Goal: Task Accomplishment & Management: Manage account settings

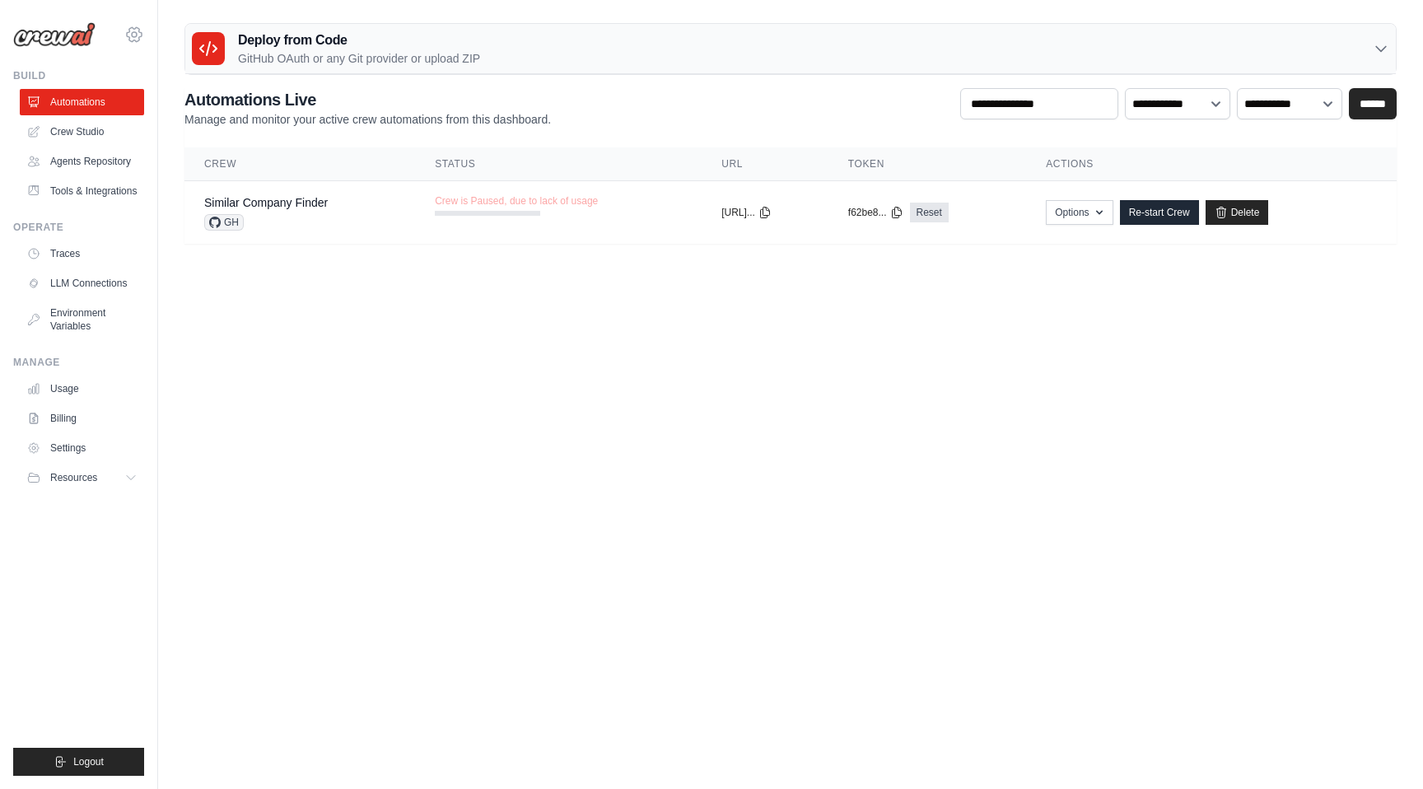
click at [136, 38] on icon at bounding box center [134, 35] width 20 height 20
click at [193, 100] on span "Settings" at bounding box center [206, 102] width 130 height 16
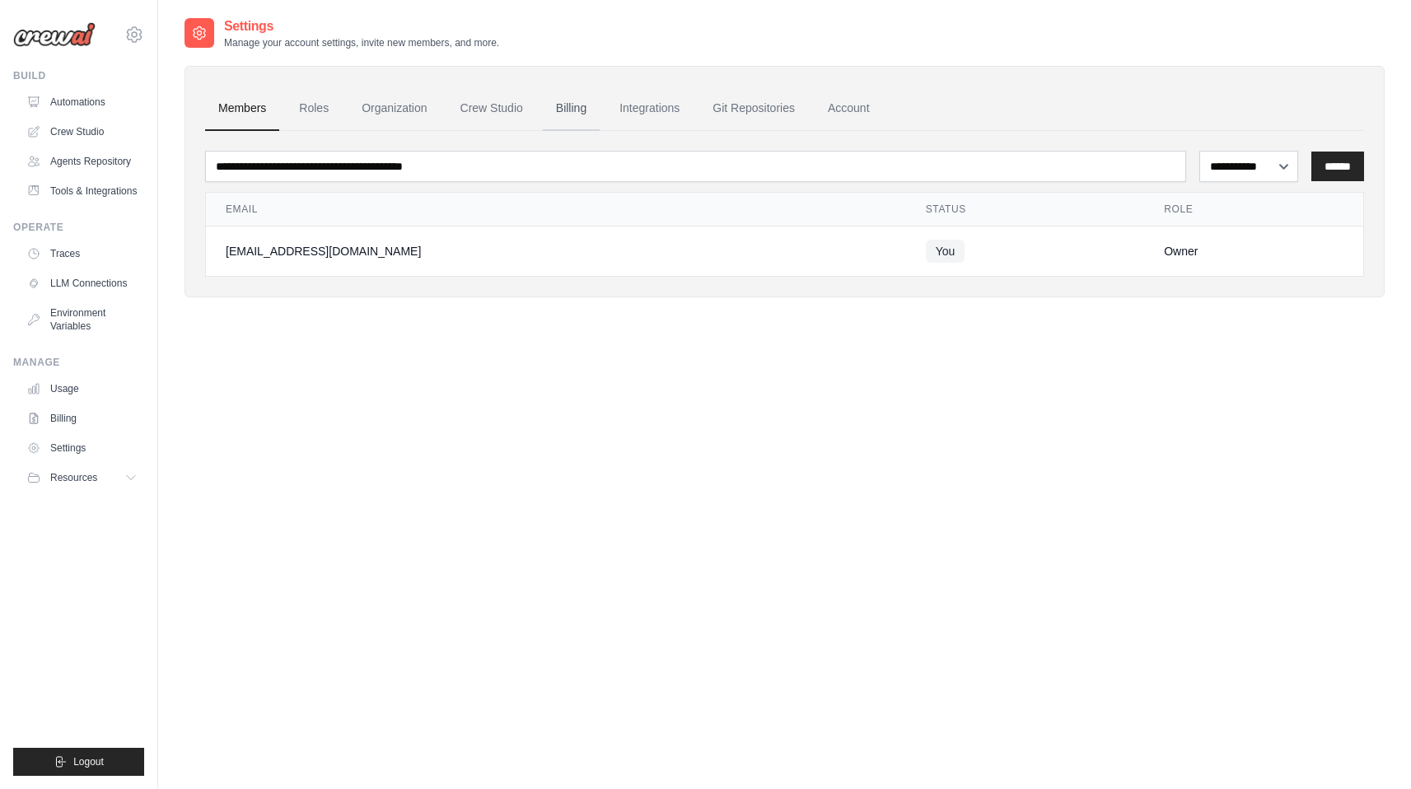
click at [576, 106] on link "Billing" at bounding box center [571, 108] width 57 height 44
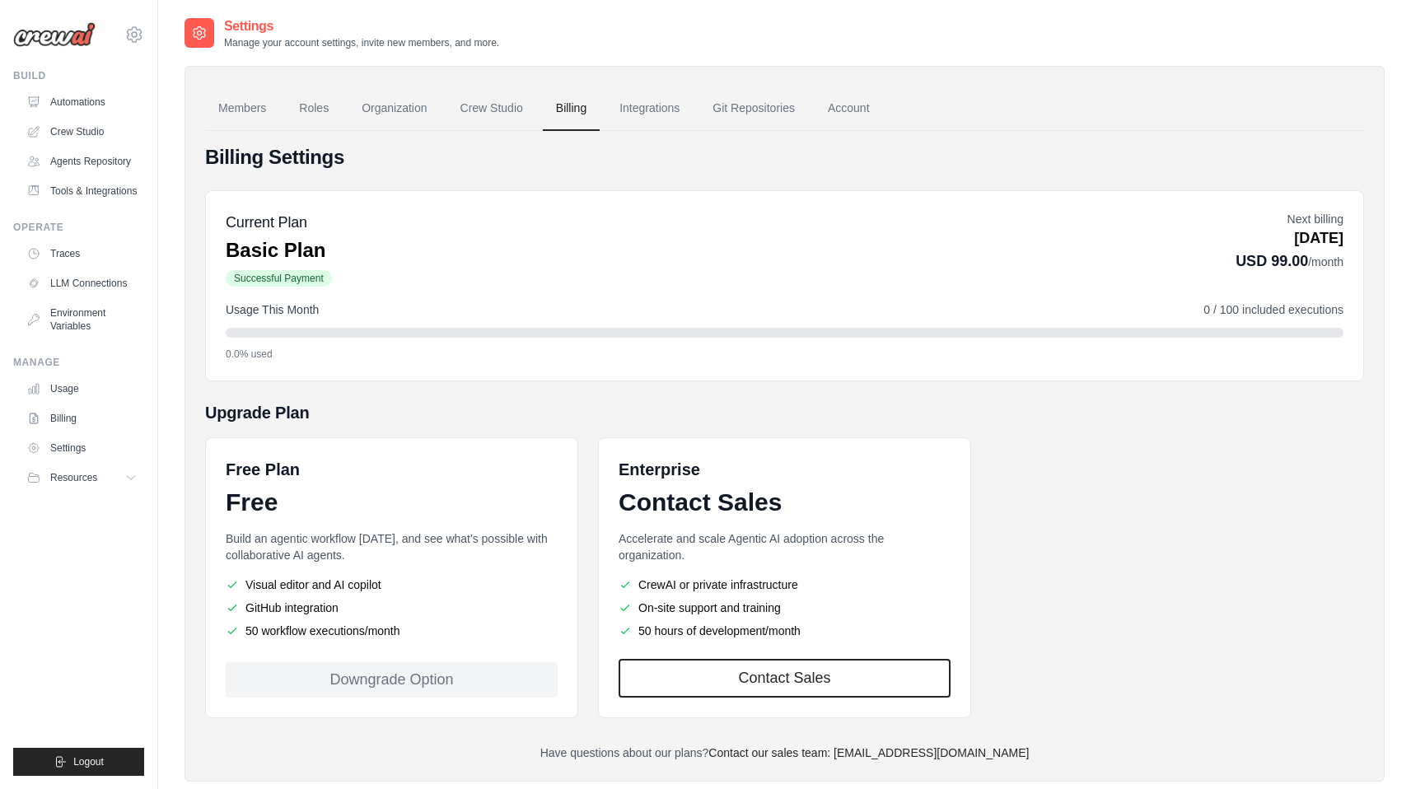
click at [420, 676] on div "Downgrade Option" at bounding box center [392, 679] width 332 height 35
click at [624, 259] on div "Current Plan Basic Plan Successful Payment Next billing Oct 26, 2025 USD 99.00 …" at bounding box center [785, 249] width 1118 height 77
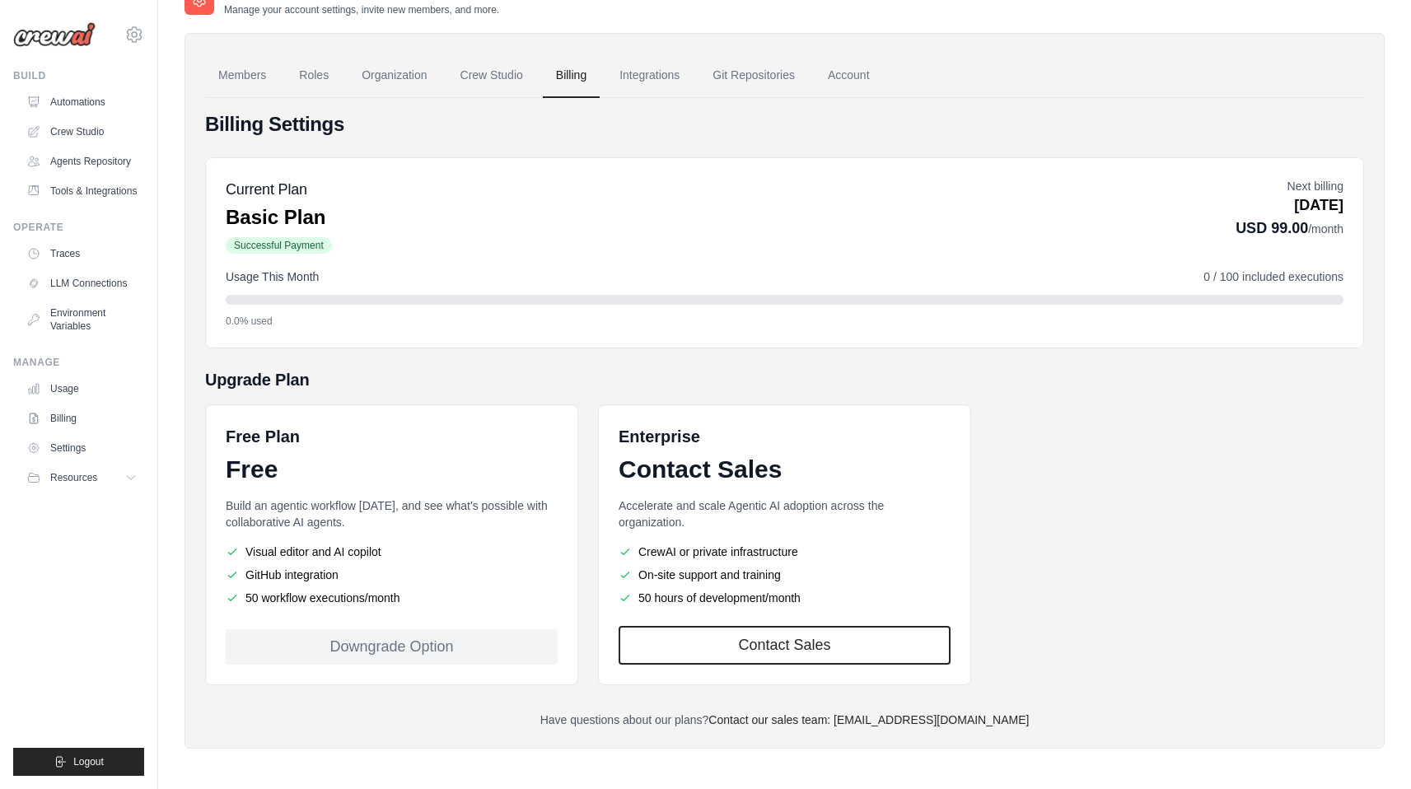
click at [536, 212] on div "Current Plan Basic Plan Successful Payment Next billing Oct 26, 2025 USD 99.00 …" at bounding box center [785, 216] width 1118 height 77
click at [1269, 280] on span "0 / 100 included executions" at bounding box center [1273, 277] width 140 height 16
click at [276, 201] on div "Current Plan Basic Plan Successful Payment" at bounding box center [279, 216] width 106 height 77
click at [302, 244] on span "Successful Payment" at bounding box center [279, 245] width 106 height 16
click at [1300, 262] on div "Current Plan Basic Plan Successful Payment Next billing Oct 26, 2025 USD 99.00 …" at bounding box center [784, 252] width 1159 height 191
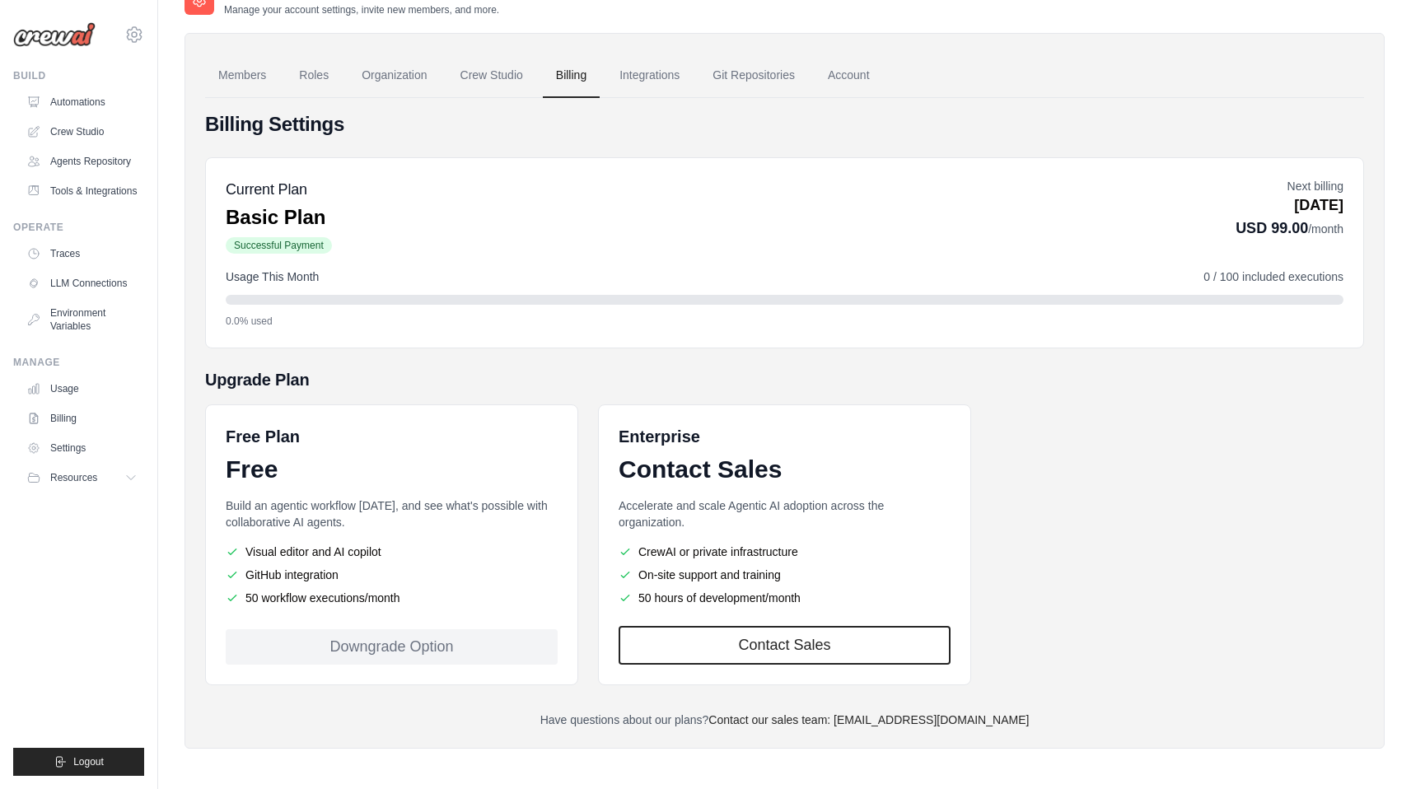
click at [294, 245] on span "Successful Payment" at bounding box center [279, 245] width 106 height 16
click at [299, 224] on p "Basic Plan" at bounding box center [279, 217] width 106 height 26
click at [445, 652] on div "Downgrade Option" at bounding box center [392, 646] width 332 height 35
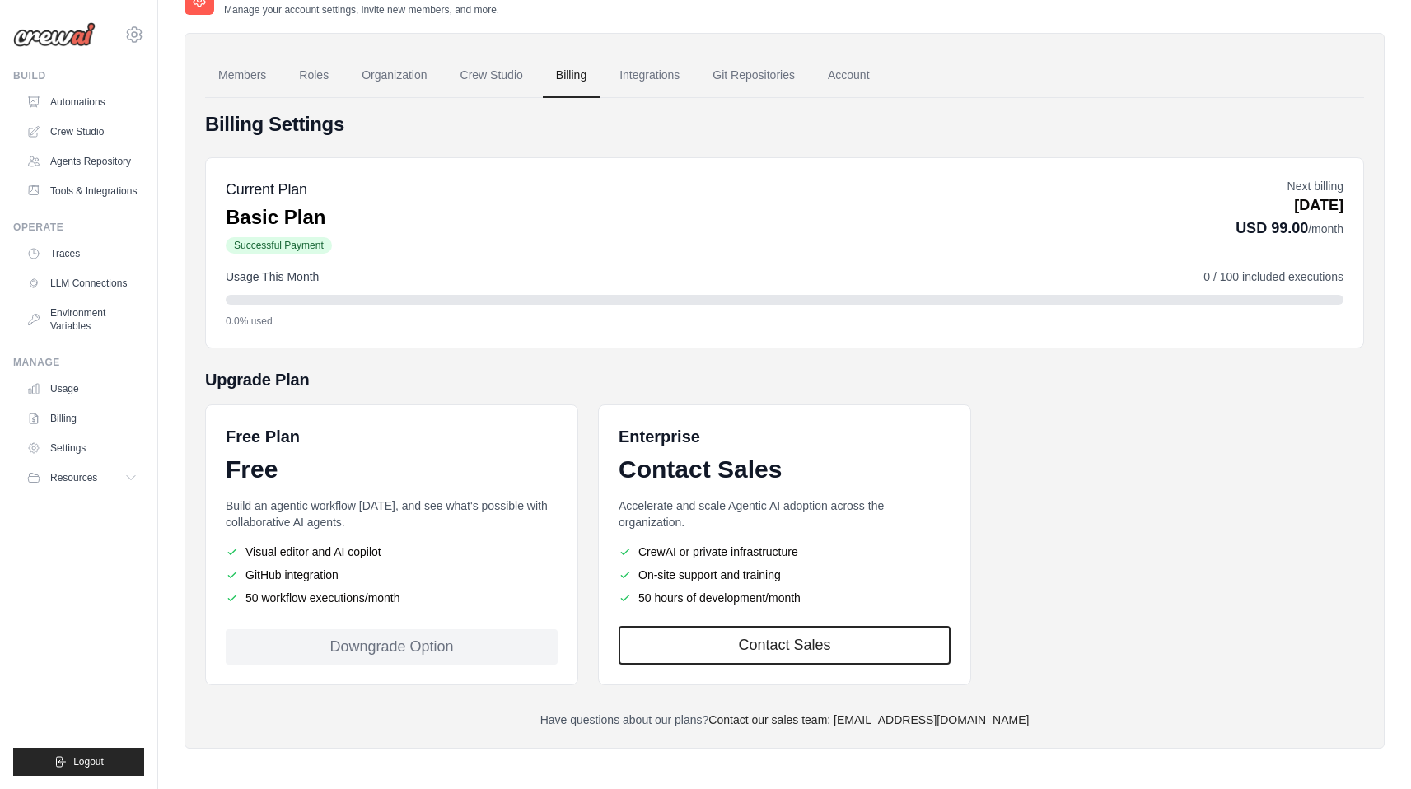
click at [399, 648] on div "Downgrade Option" at bounding box center [392, 646] width 332 height 35
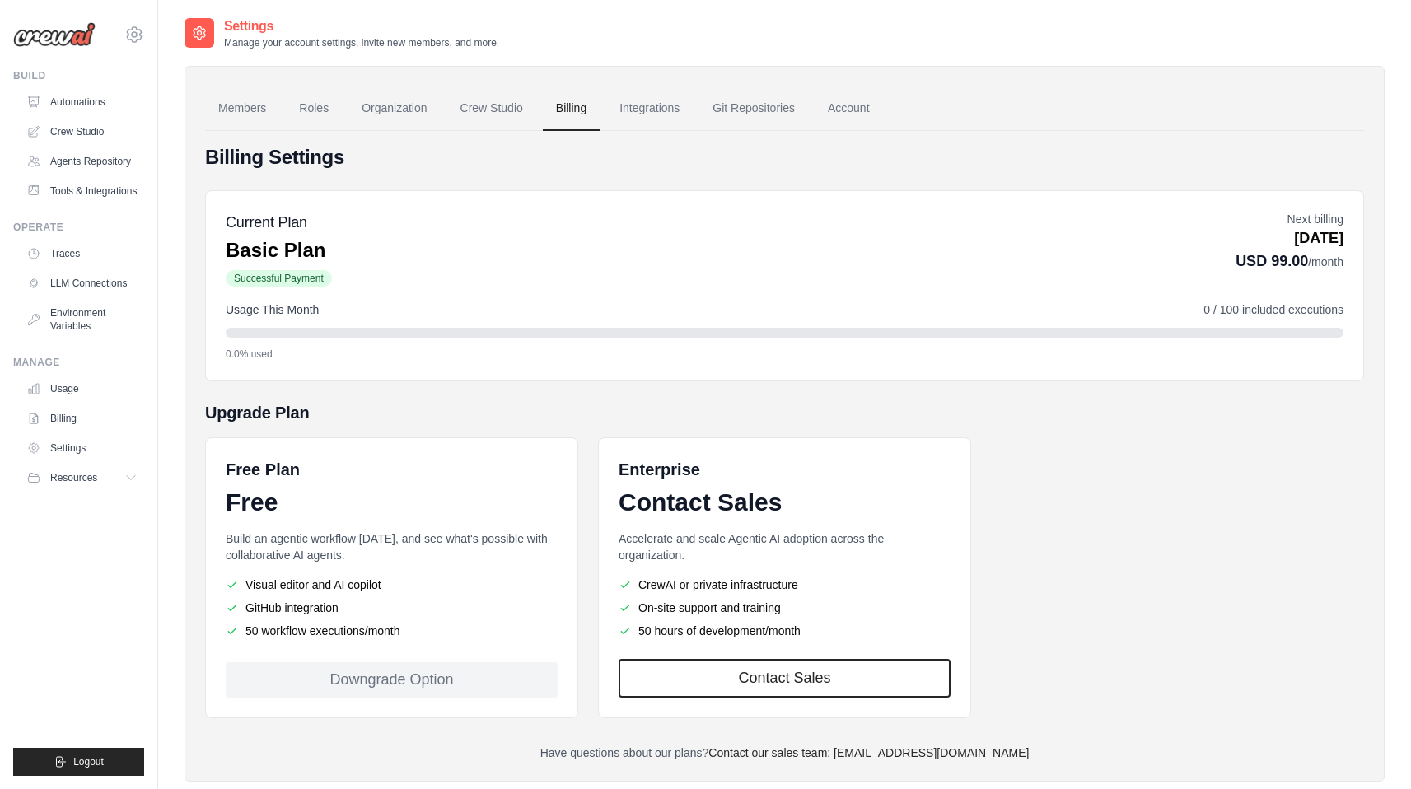
click at [558, 103] on link "Billing" at bounding box center [571, 108] width 57 height 44
click at [374, 680] on div "Downgrade Option" at bounding box center [392, 679] width 332 height 35
click at [471, 585] on li "Visual editor and AI copilot" at bounding box center [392, 585] width 332 height 16
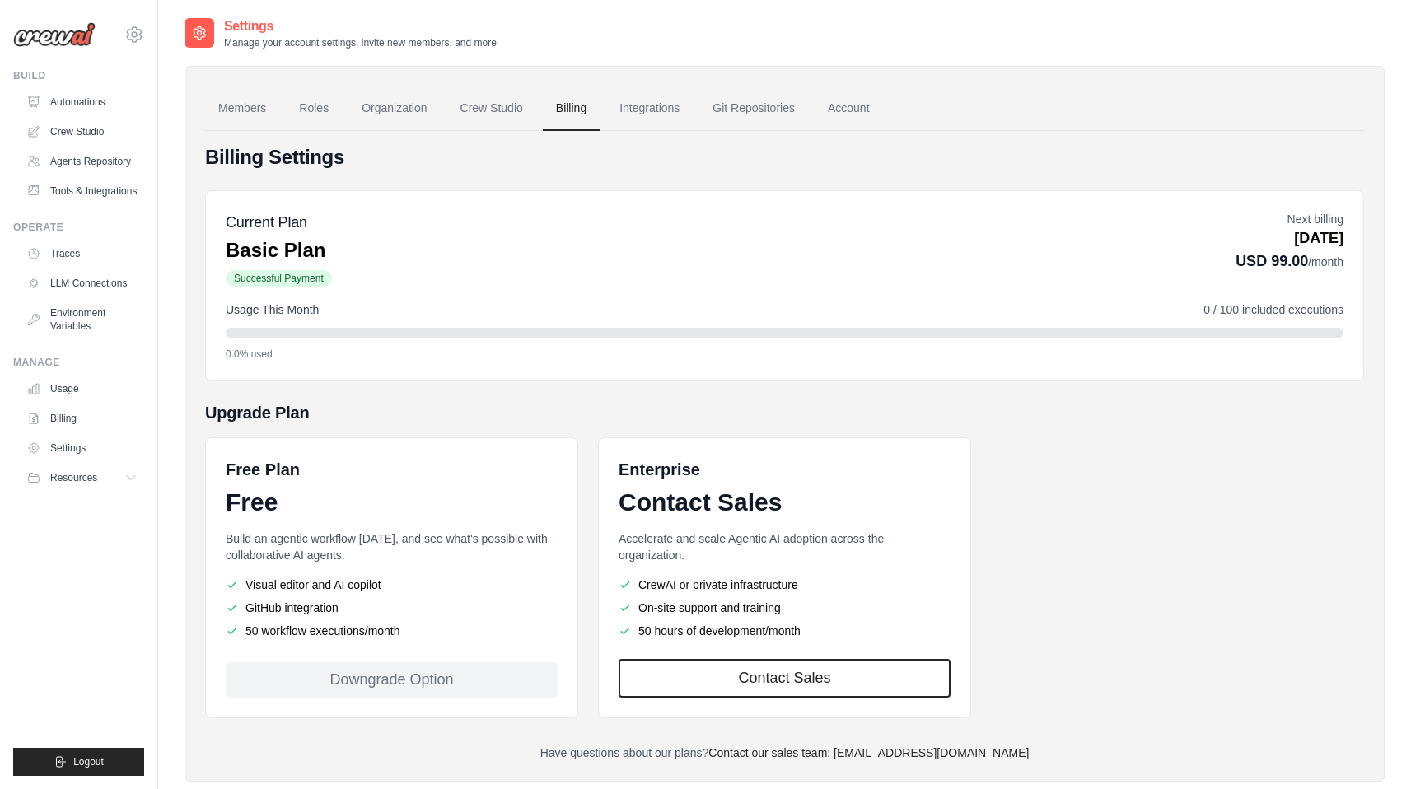
click at [439, 680] on div "Downgrade Option" at bounding box center [392, 679] width 332 height 35
click at [611, 288] on div "Current Plan Basic Plan Successful Payment Next billing Oct 26, 2025 USD 99.00 …" at bounding box center [784, 285] width 1159 height 191
click at [492, 112] on link "Crew Studio" at bounding box center [491, 108] width 89 height 44
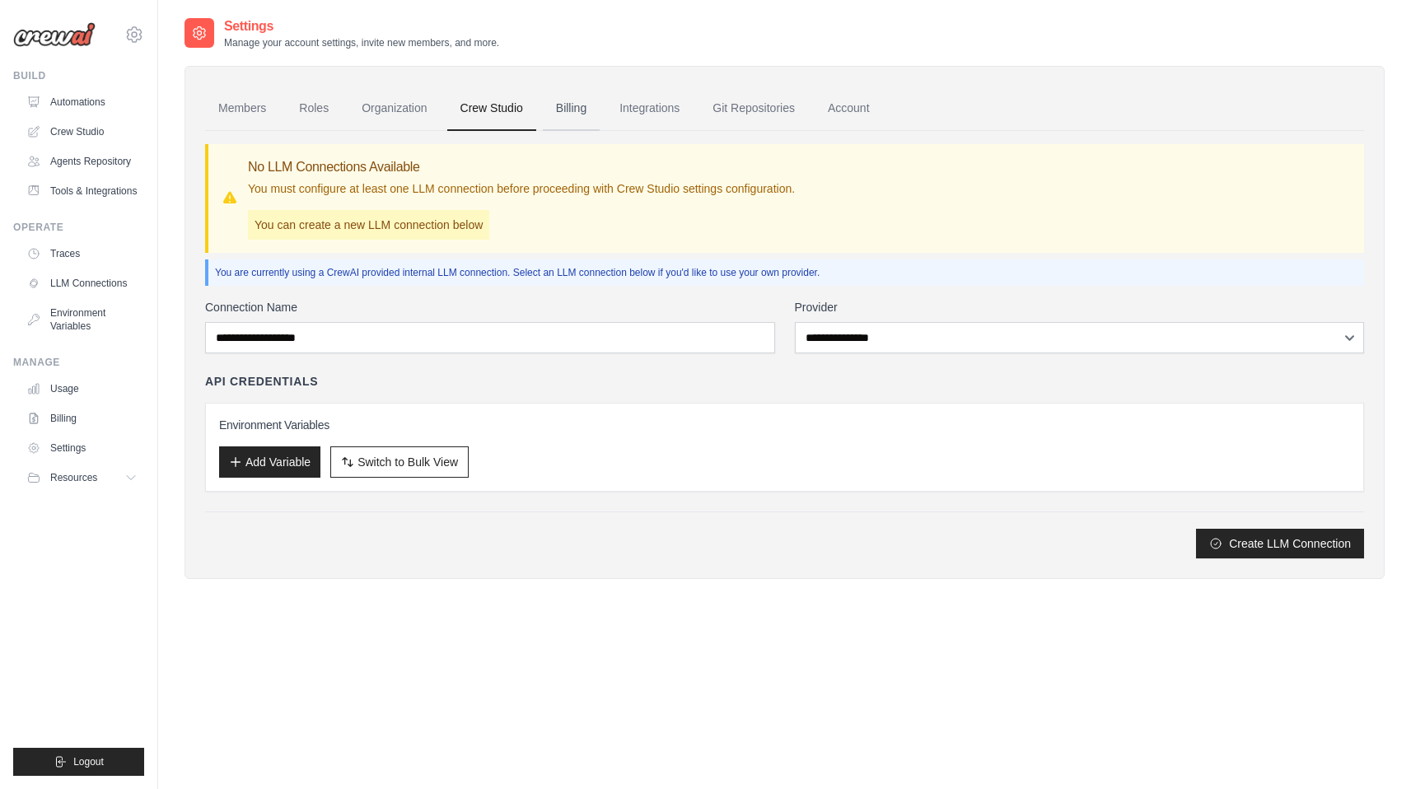
click at [579, 96] on link "Billing" at bounding box center [571, 108] width 57 height 44
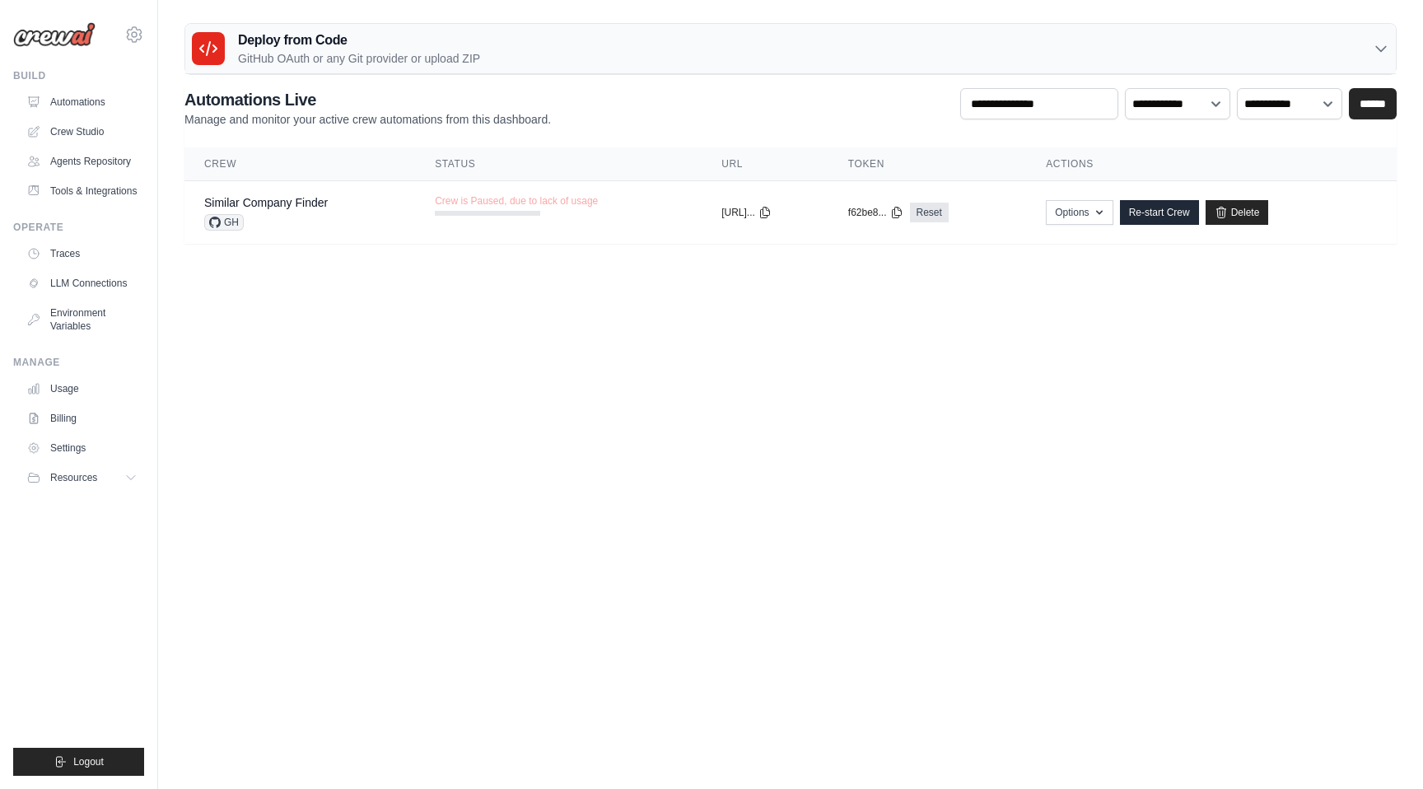
click at [118, 26] on div "brane@smartomate.eu Settings" at bounding box center [78, 26] width 131 height 53
click at [139, 30] on icon at bounding box center [134, 35] width 20 height 20
click at [199, 102] on span "Settings" at bounding box center [206, 102] width 130 height 16
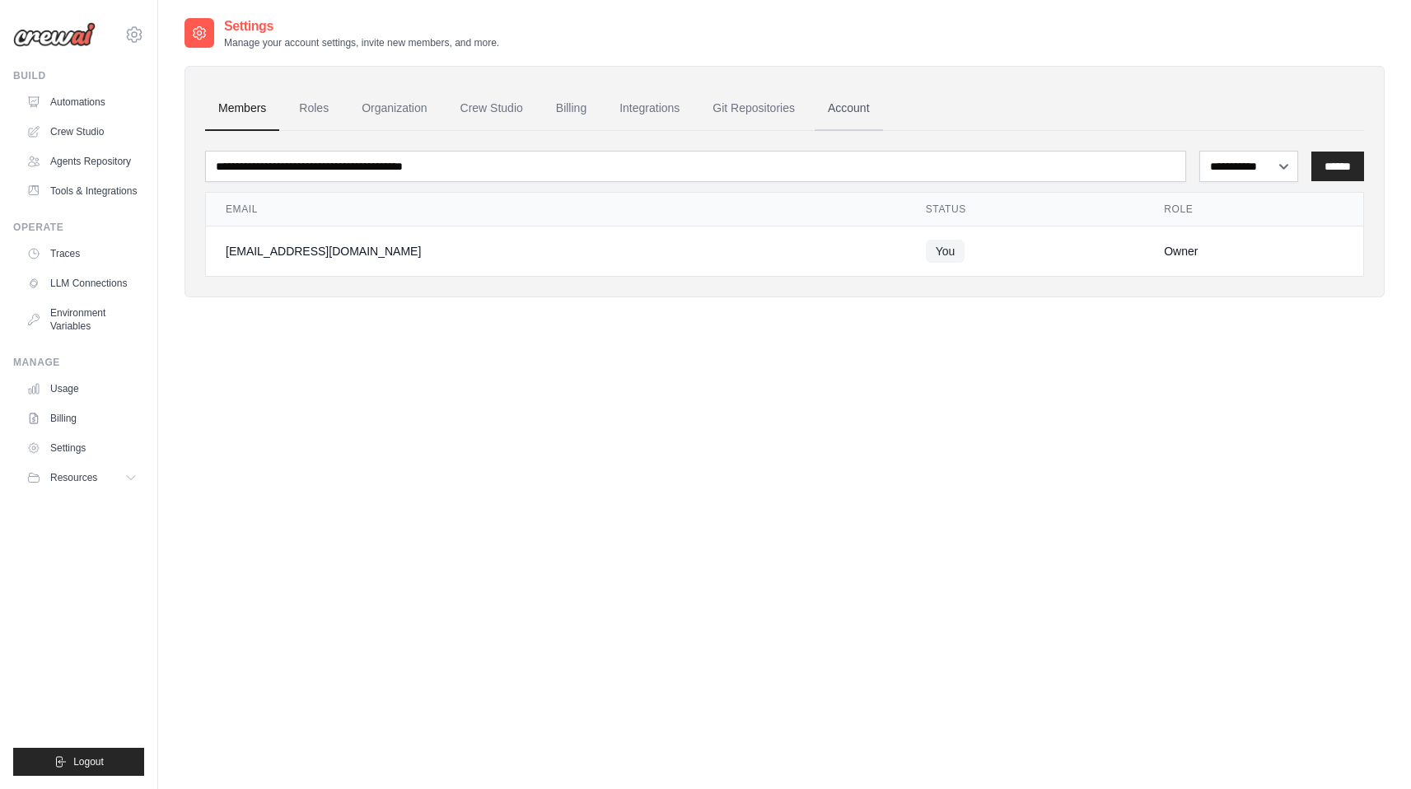
click at [851, 114] on link "Account" at bounding box center [849, 108] width 68 height 44
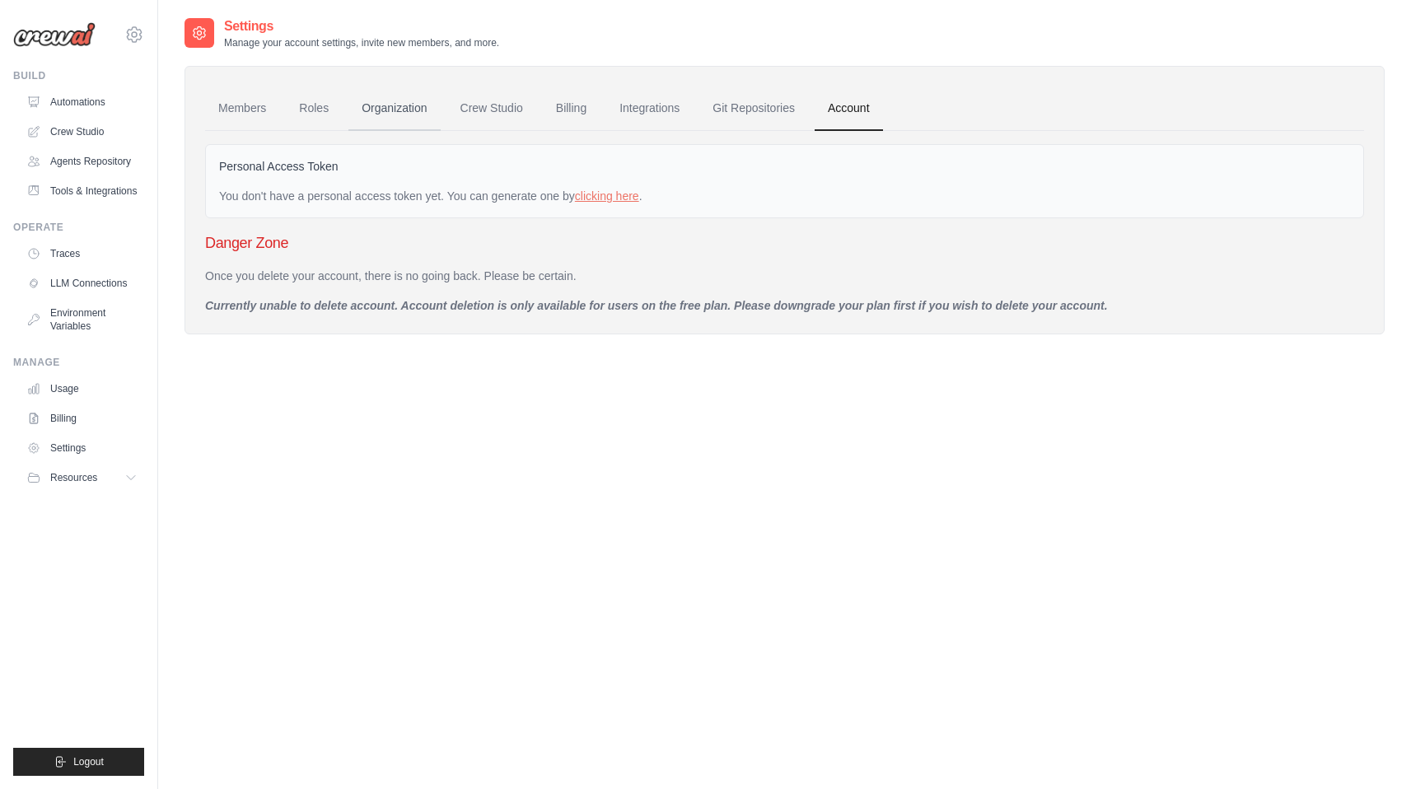
click at [402, 105] on link "Organization" at bounding box center [393, 108] width 91 height 44
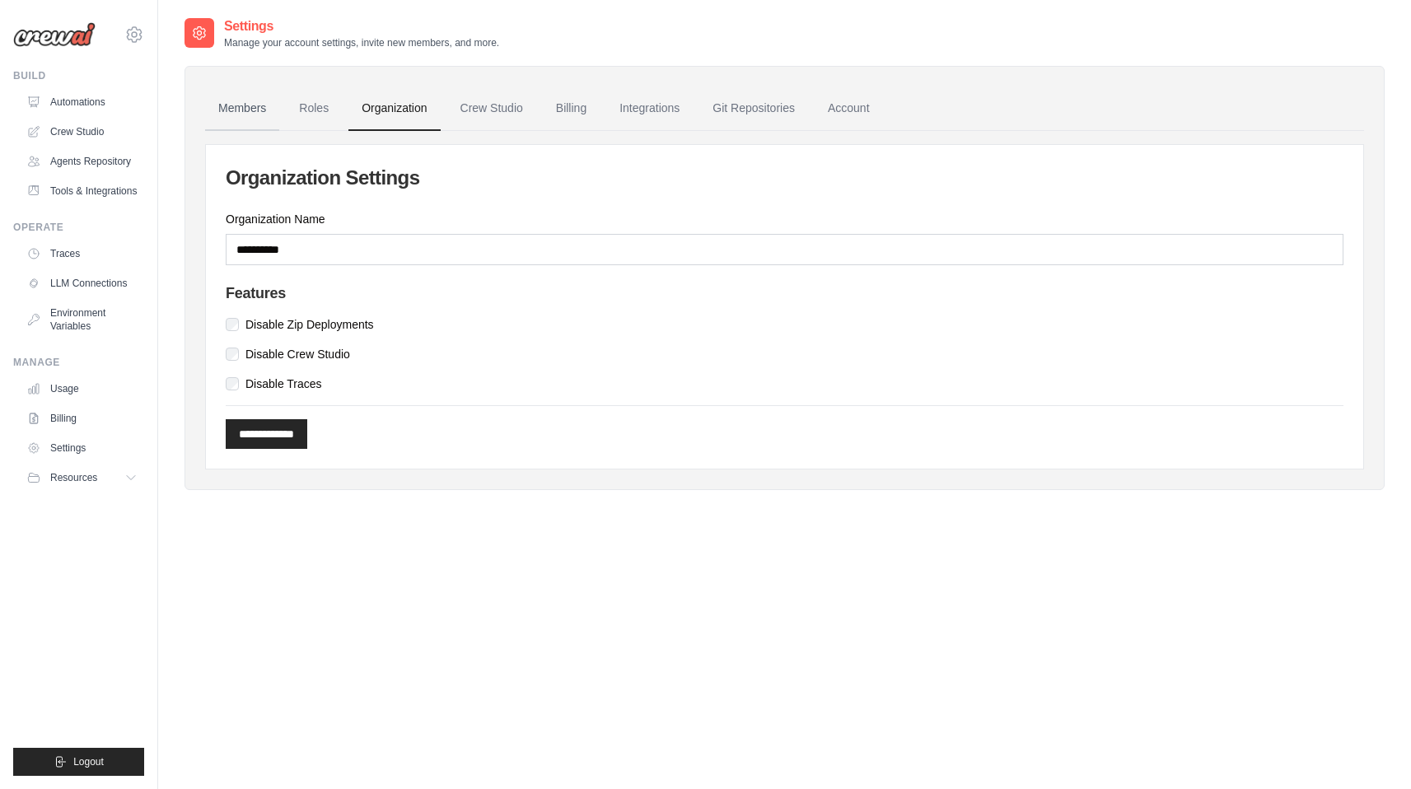
click at [249, 106] on link "Members" at bounding box center [242, 108] width 74 height 44
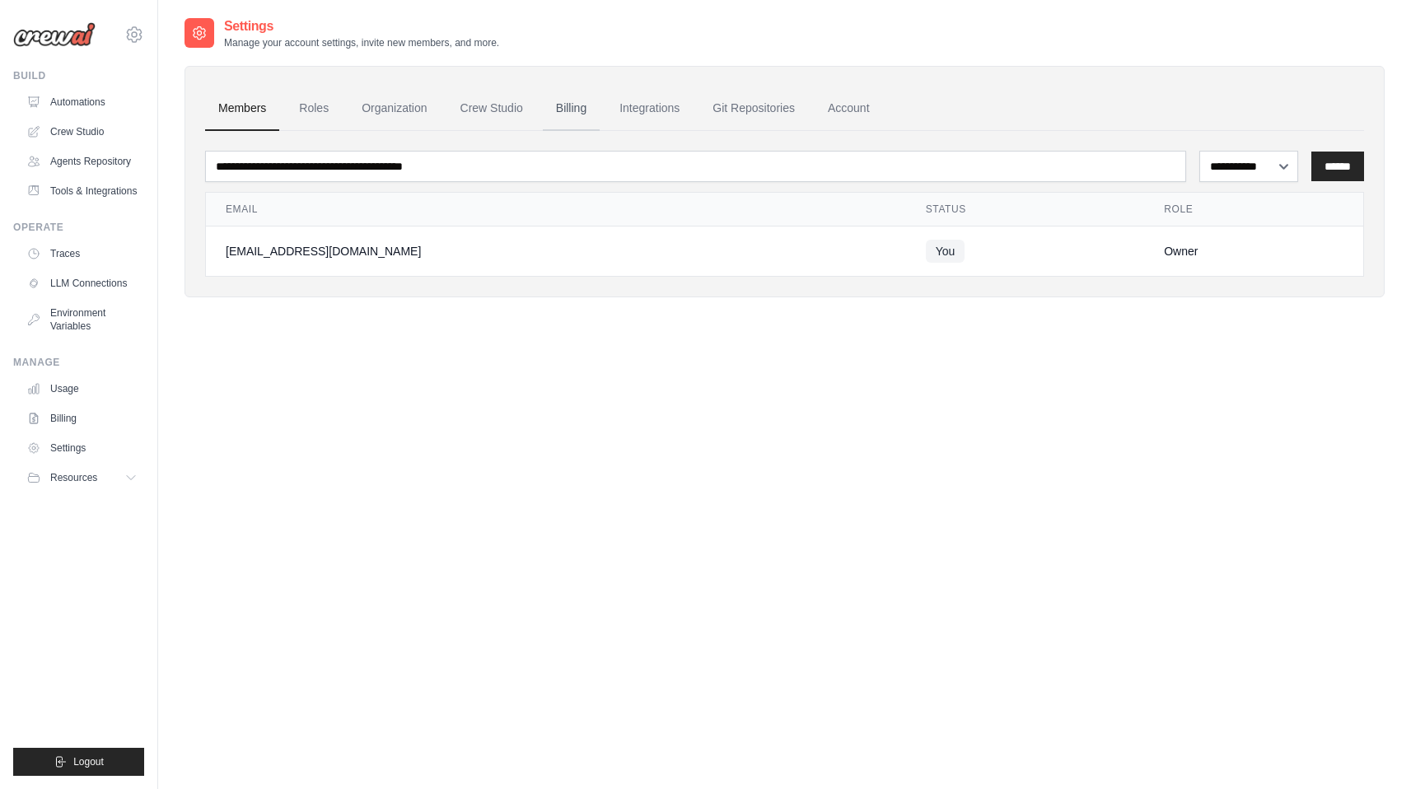
click at [568, 107] on link "Billing" at bounding box center [571, 108] width 57 height 44
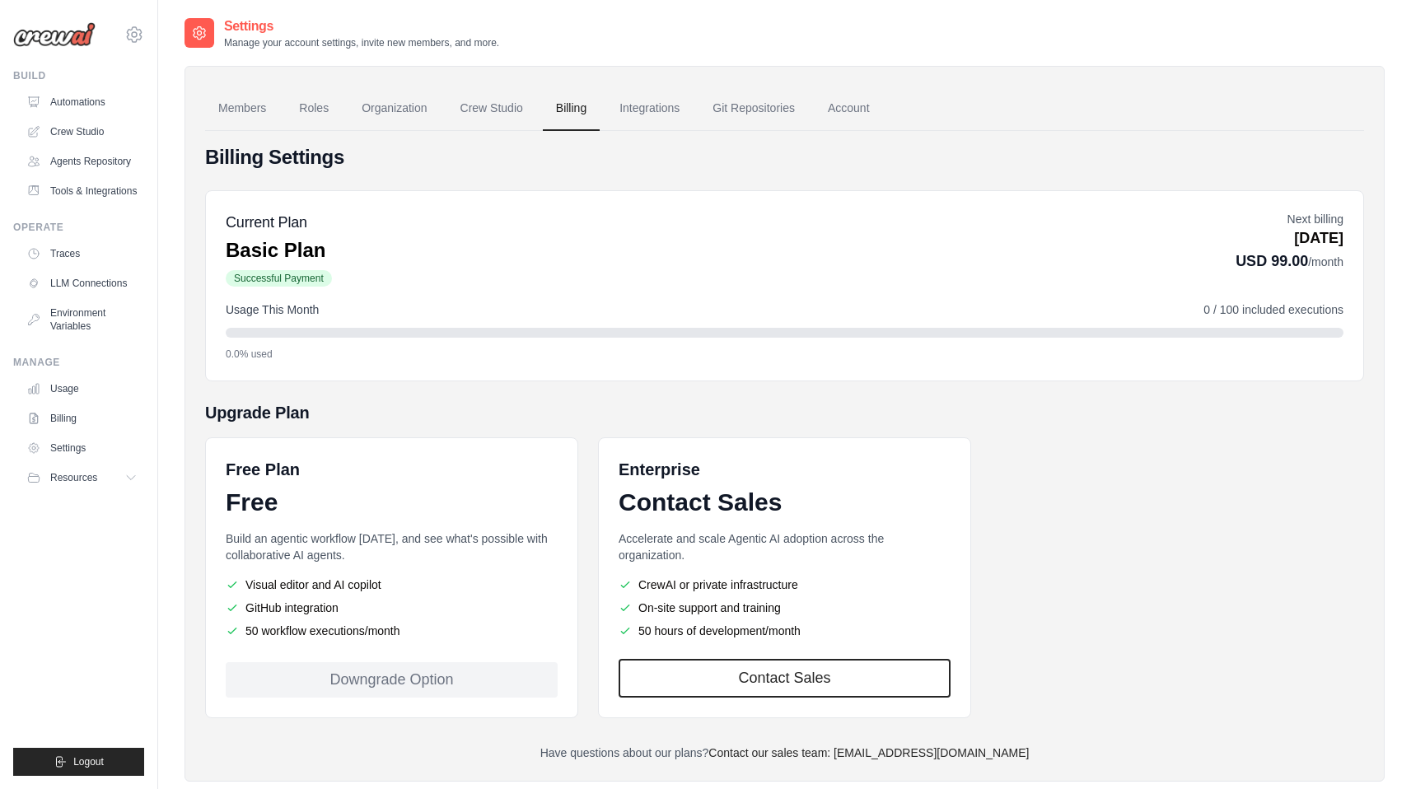
click at [390, 688] on div "Downgrade Option" at bounding box center [392, 679] width 332 height 35
click at [402, 675] on div "Downgrade Option" at bounding box center [392, 679] width 332 height 35
click at [871, 325] on div "Usage This Month 0 / 100 included executions 0.0% used" at bounding box center [785, 330] width 1118 height 59
click at [381, 680] on div "Downgrade Option" at bounding box center [392, 679] width 332 height 35
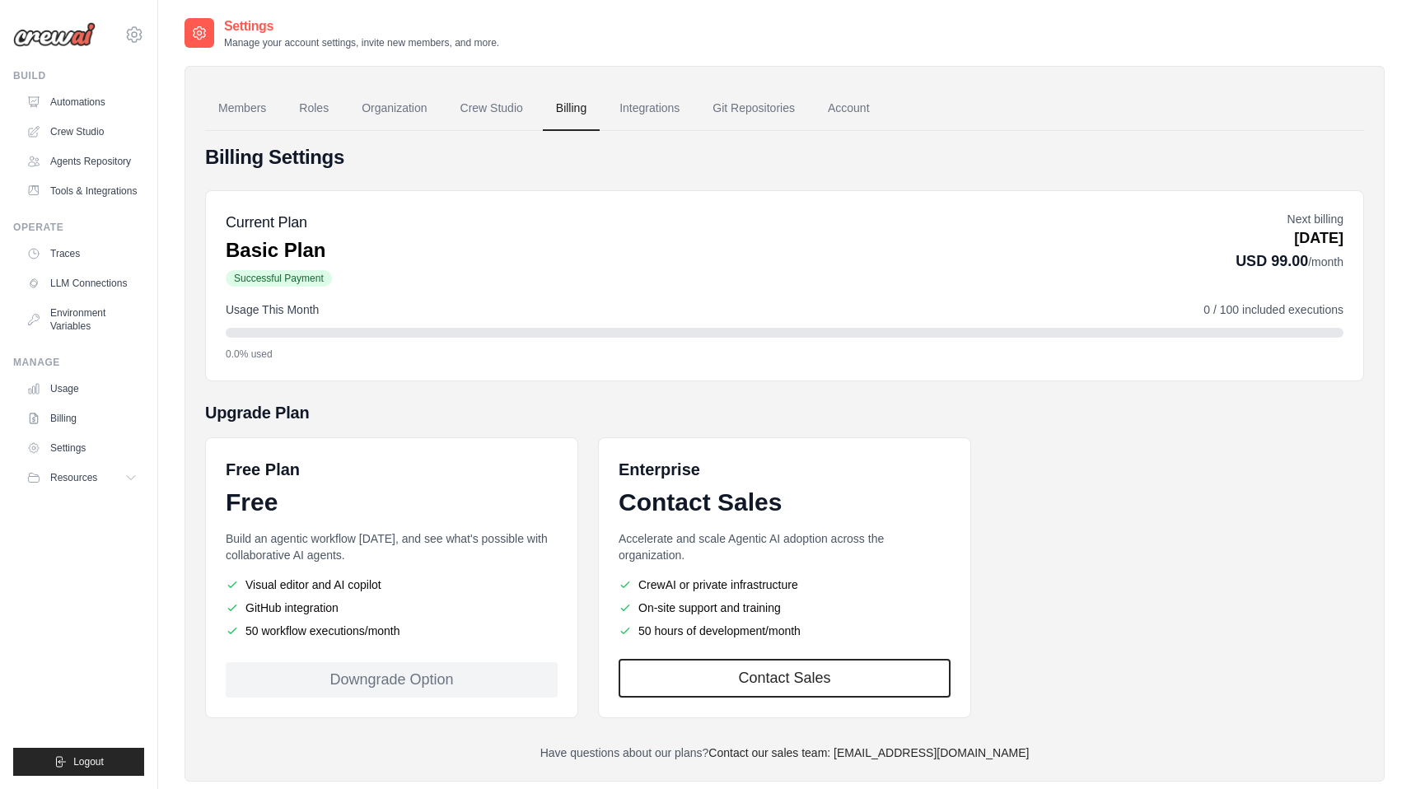
click at [381, 680] on div "Downgrade Option" at bounding box center [392, 679] width 332 height 35
click at [510, 605] on li "GitHub integration" at bounding box center [392, 608] width 332 height 16
click at [395, 694] on div "Downgrade Option" at bounding box center [392, 679] width 332 height 35
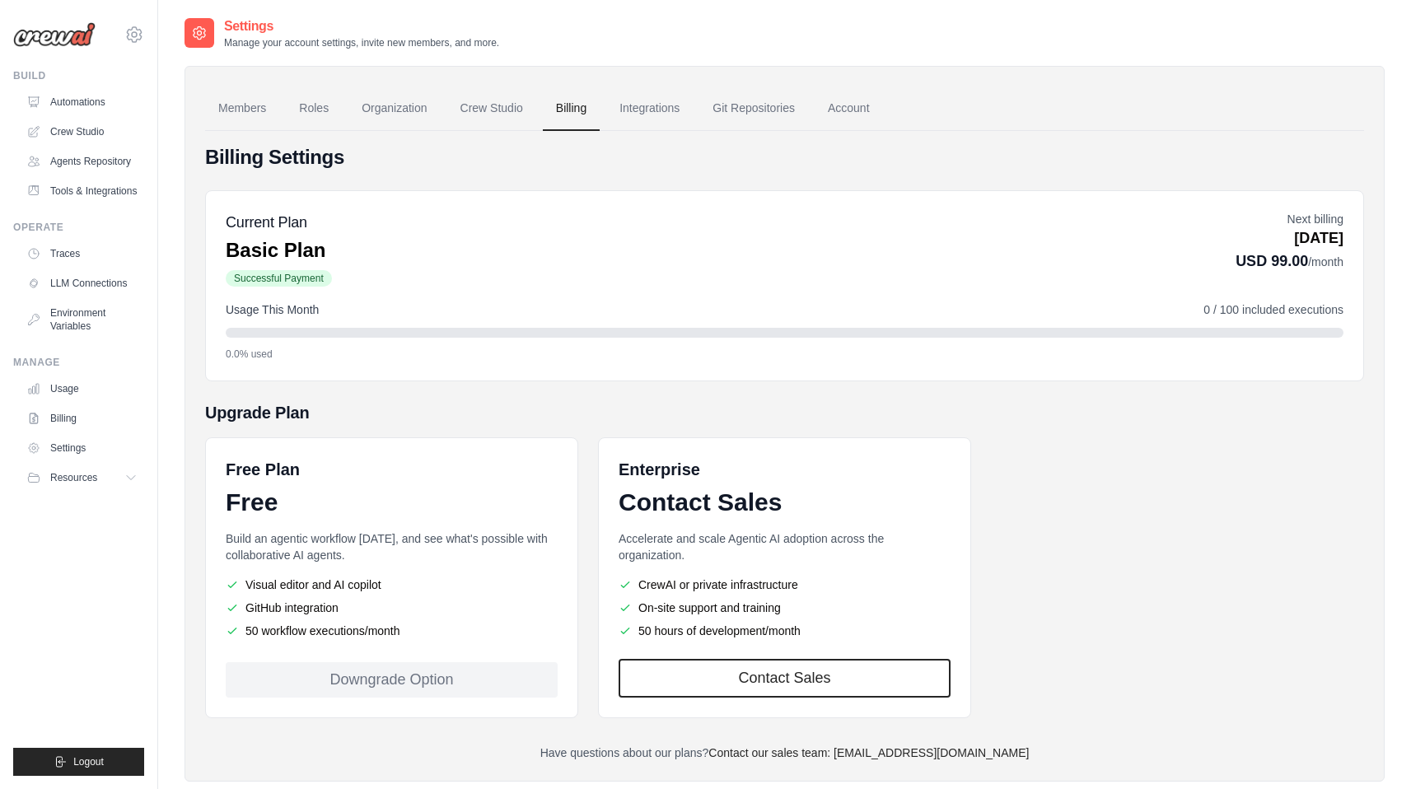
click at [406, 679] on div "Downgrade Option" at bounding box center [392, 679] width 332 height 35
click at [72, 415] on link "Billing" at bounding box center [83, 418] width 124 height 26
click at [69, 387] on link "Usage" at bounding box center [83, 389] width 124 height 26
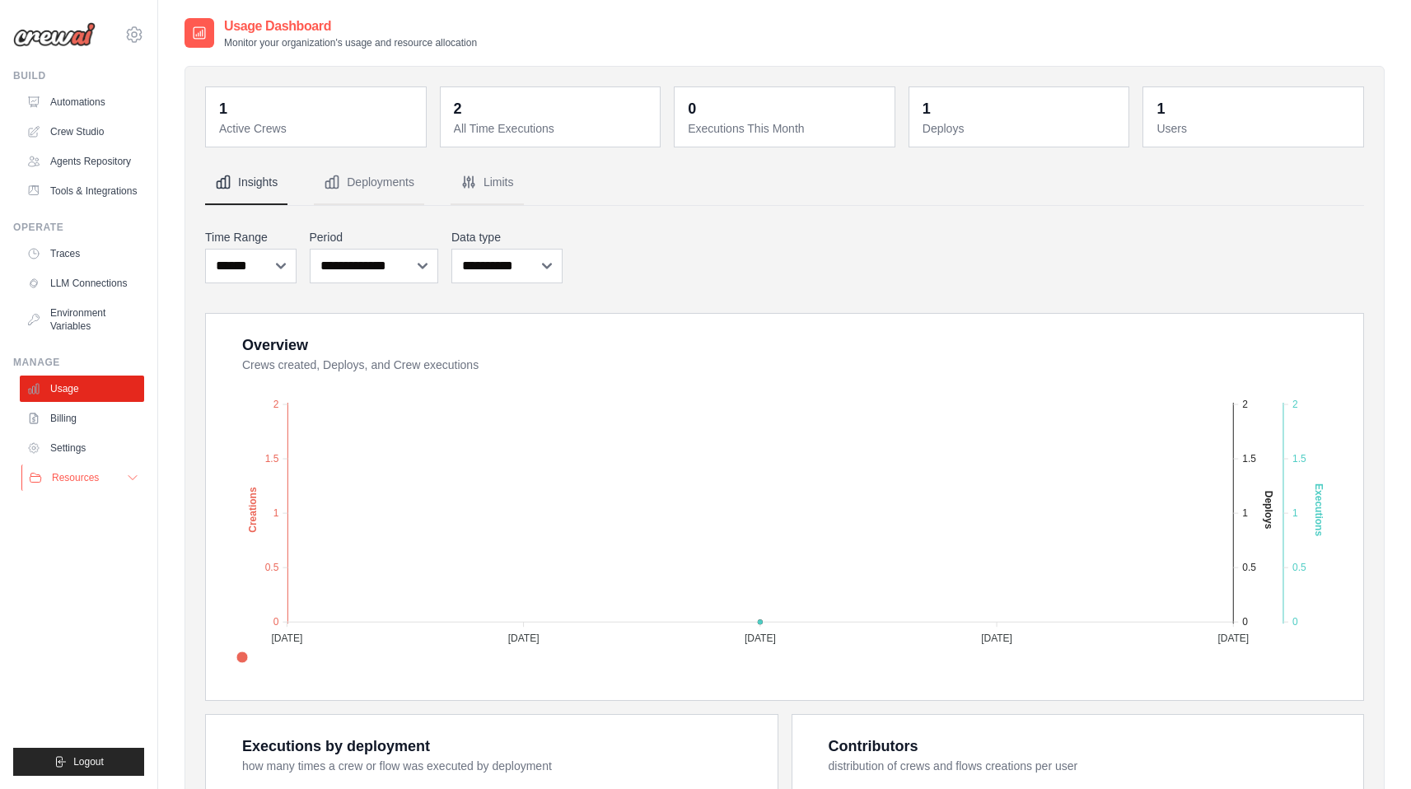
click at [87, 474] on span "Resources" at bounding box center [75, 477] width 47 height 13
click at [77, 764] on span "Logout" at bounding box center [88, 761] width 30 height 13
